Goal: Task Accomplishment & Management: Use online tool/utility

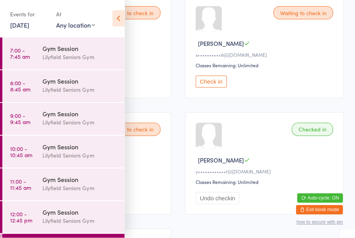
scroll to position [54, 0]
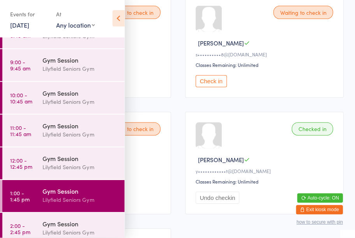
click at [60, 226] on div "Gym Session" at bounding box center [79, 224] width 75 height 9
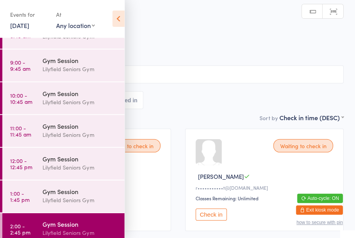
click at [120, 19] on icon at bounding box center [118, 19] width 12 height 16
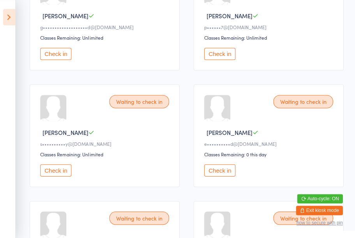
scroll to position [510, 0]
click at [225, 60] on button "Check in" at bounding box center [219, 54] width 31 height 12
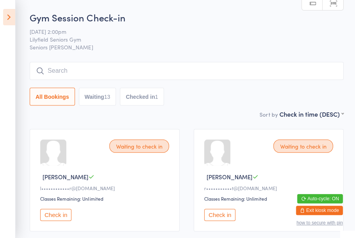
scroll to position [0, 0]
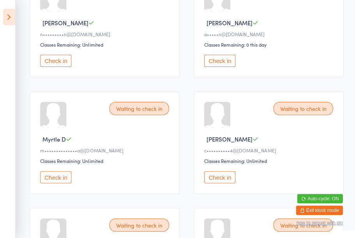
click at [224, 66] on button "Check in" at bounding box center [219, 61] width 31 height 12
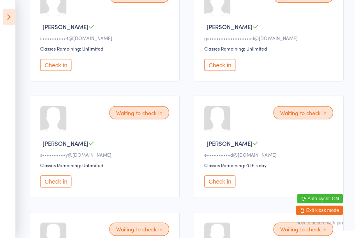
scroll to position [383, 0]
click at [220, 188] on button "Check in" at bounding box center [219, 182] width 31 height 12
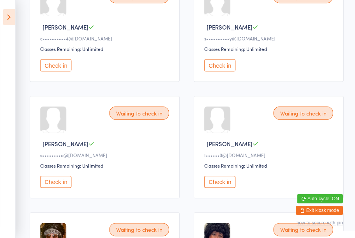
click at [61, 188] on button "Check in" at bounding box center [55, 182] width 31 height 12
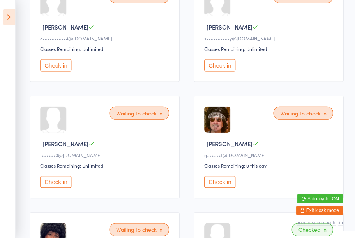
click at [60, 71] on button "Check in" at bounding box center [55, 65] width 31 height 12
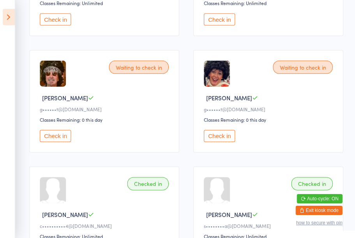
scroll to position [429, 0]
click at [7, 13] on icon at bounding box center [9, 17] width 12 height 16
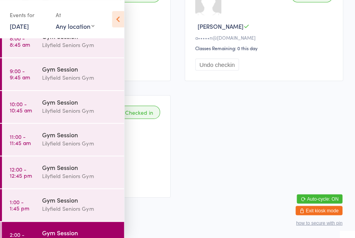
scroll to position [754, 0]
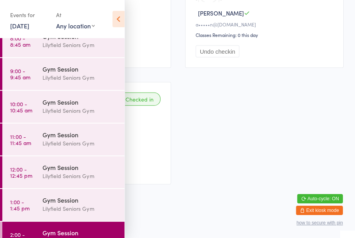
click at [56, 238] on div "Lilyfield Seniors Gym" at bounding box center [79, 241] width 75 height 9
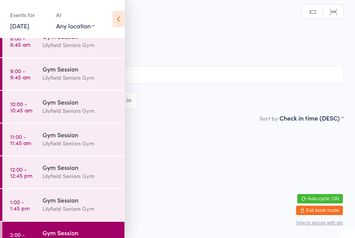
scroll to position [0, 0]
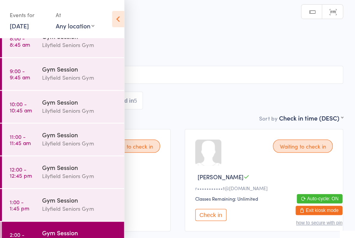
click at [115, 19] on icon at bounding box center [118, 19] width 12 height 16
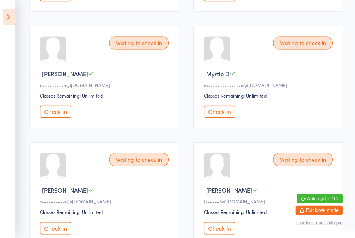
scroll to position [219, 0]
click at [222, 116] on button "Check in" at bounding box center [219, 112] width 31 height 12
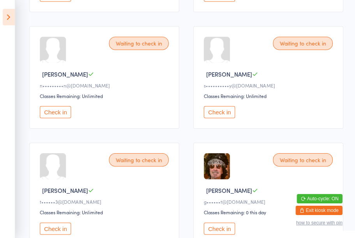
click at [218, 118] on button "Check in" at bounding box center [219, 112] width 31 height 12
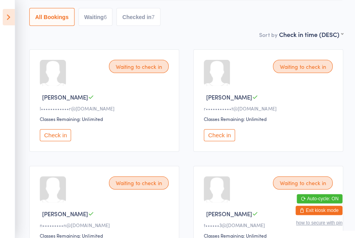
scroll to position [80, 0]
click at [60, 141] on button "Check in" at bounding box center [55, 135] width 31 height 12
click at [141, 188] on div "Waiting to check in" at bounding box center [139, 182] width 60 height 13
click at [132, 189] on div "Waiting to check in" at bounding box center [139, 182] width 60 height 13
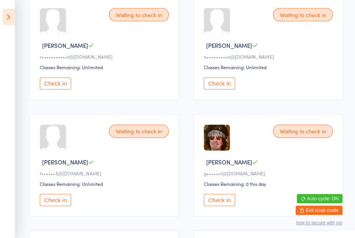
scroll to position [131, 0]
click at [60, 203] on button "Check in" at bounding box center [55, 200] width 31 height 12
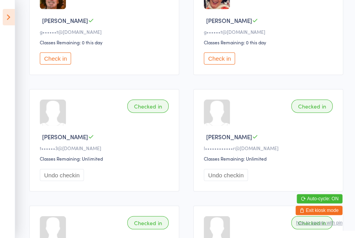
scroll to position [278, 0]
